Goal: Navigation & Orientation: Find specific page/section

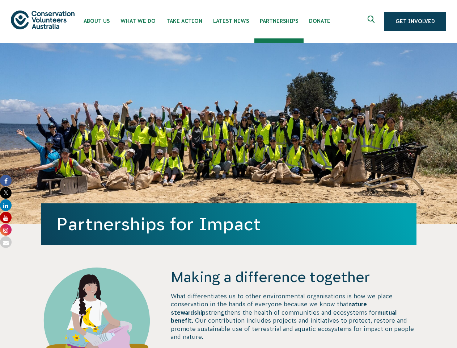
click at [228, 174] on div "Partnerships for Impact" at bounding box center [229, 133] width 376 height 181
click at [373, 21] on icon "Expand search box" at bounding box center [372, 21] width 9 height 11
